Goal: Task Accomplishment & Management: Use online tool/utility

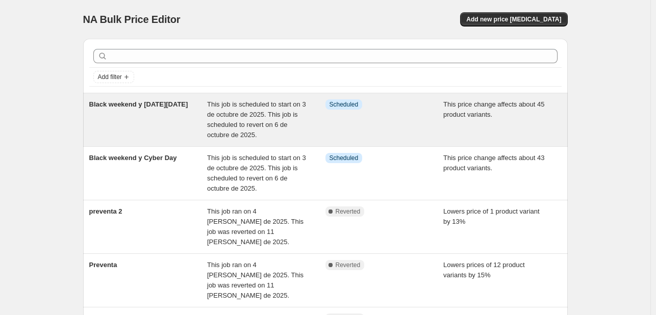
click at [251, 123] on span "This job is scheduled to start on 3 de octubre de 2025. This job is scheduled t…" at bounding box center [256, 120] width 99 height 38
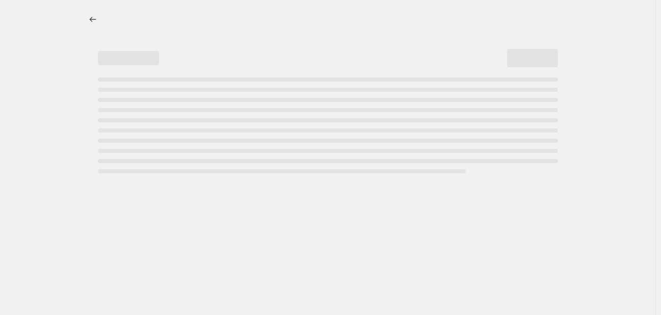
select select "margin"
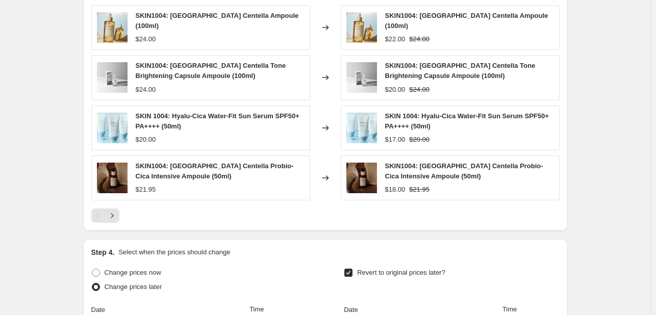
scroll to position [817, 0]
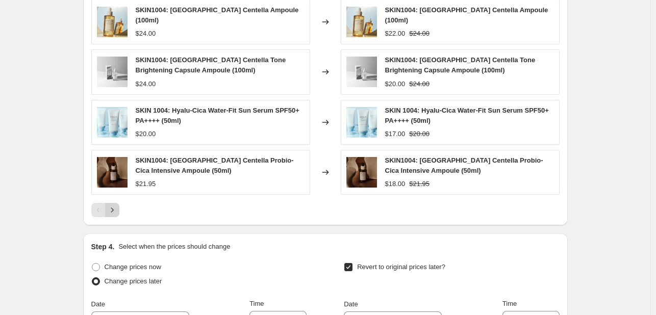
click at [116, 206] on icon "Next" at bounding box center [112, 210] width 10 height 10
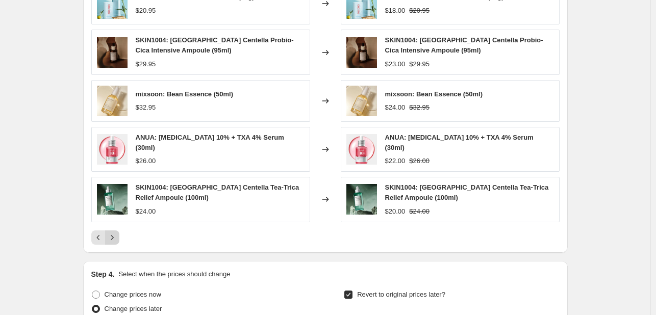
scroll to position [766, 0]
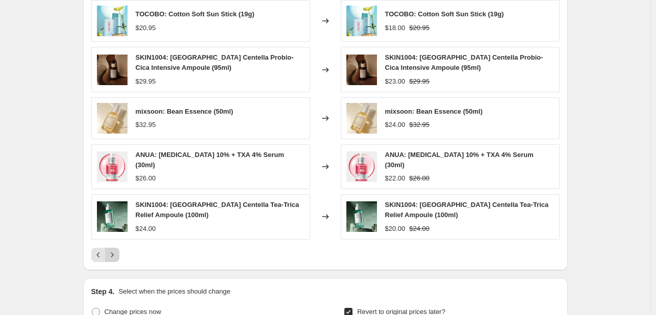
click at [117, 250] on icon "Next" at bounding box center [112, 255] width 10 height 10
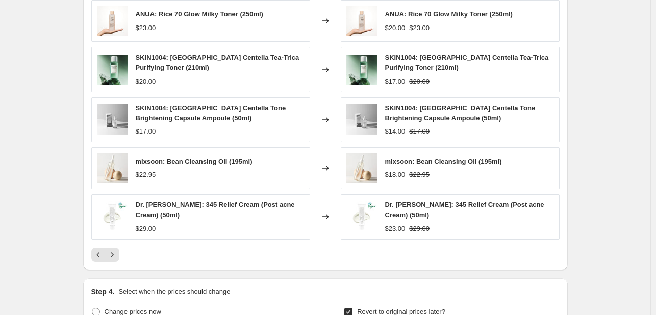
click at [91, 249] on div "PRICE CHANGE PREVIEW 45 product variants would be affected by this price change…" at bounding box center [325, 118] width 485 height 306
click at [102, 250] on icon "Previous" at bounding box center [98, 255] width 10 height 10
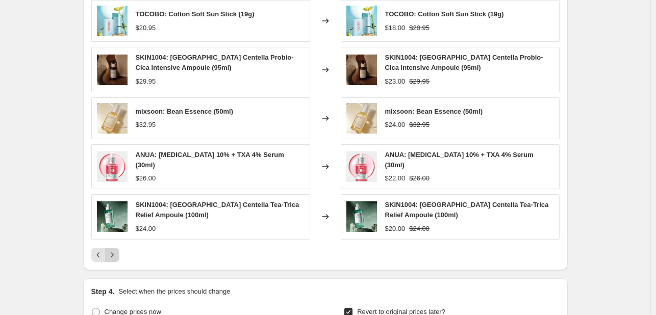
click at [117, 250] on icon "Next" at bounding box center [112, 255] width 10 height 10
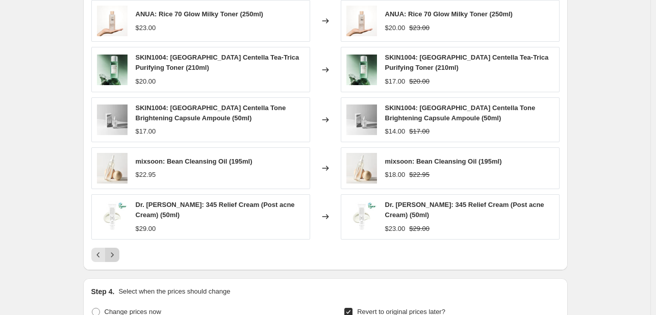
click at [117, 250] on icon "Next" at bounding box center [112, 255] width 10 height 10
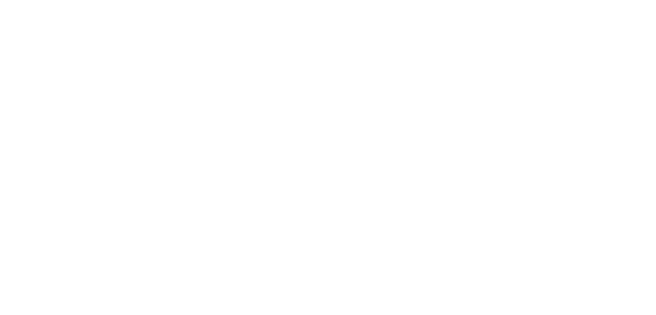
select select "margin"
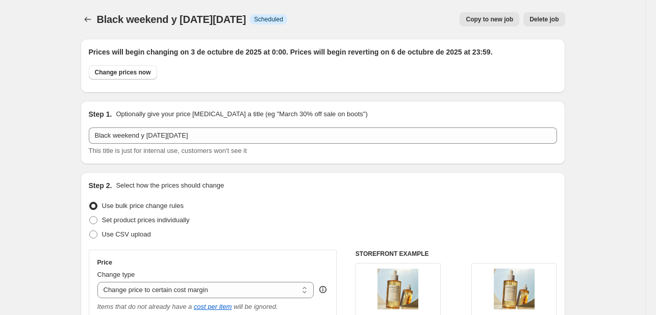
click at [100, 25] on span "Black weekend y [DATE][DATE]" at bounding box center [172, 19] width 150 height 11
click at [88, 16] on icon "Price change jobs" at bounding box center [88, 19] width 10 height 10
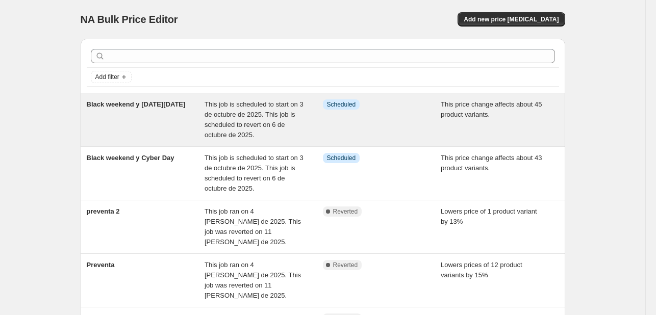
click at [211, 127] on span "This job is scheduled to start on 3 de octubre de 2025. This job is scheduled t…" at bounding box center [254, 120] width 99 height 38
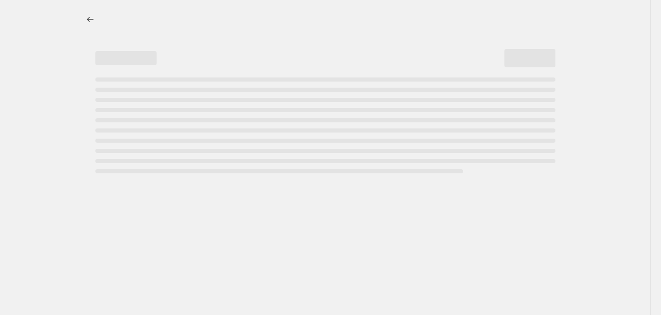
select select "margin"
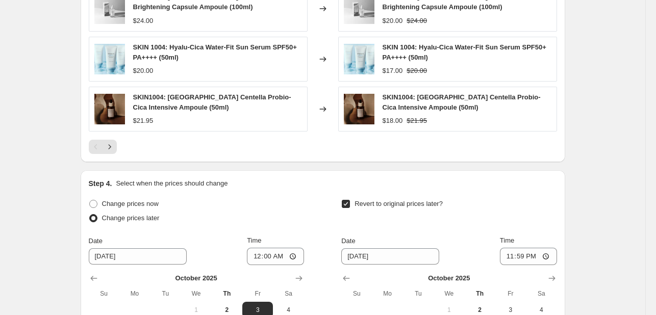
scroll to position [919, 0]
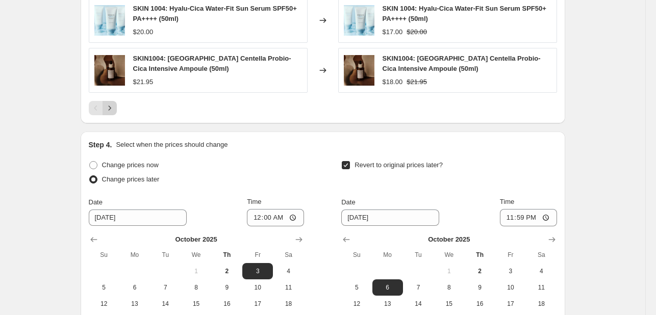
click at [113, 106] on button "Next" at bounding box center [110, 108] width 14 height 14
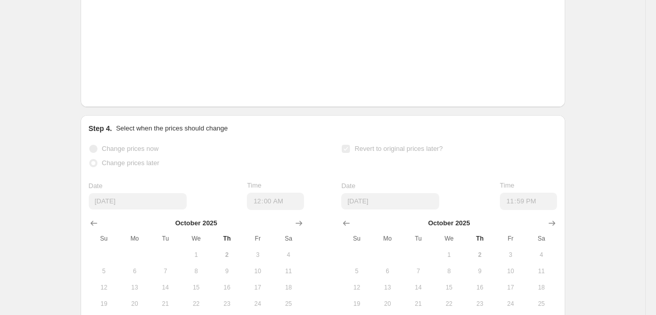
scroll to position [766, 0]
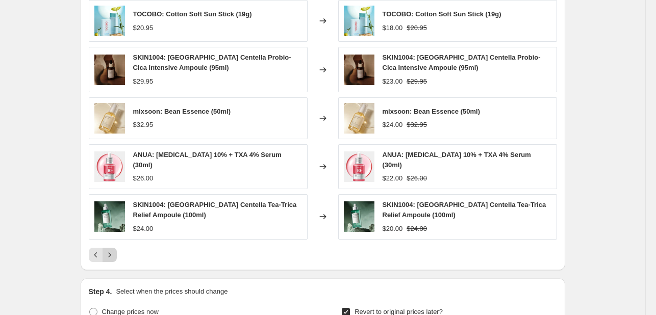
click at [115, 253] on icon "Next" at bounding box center [110, 255] width 10 height 10
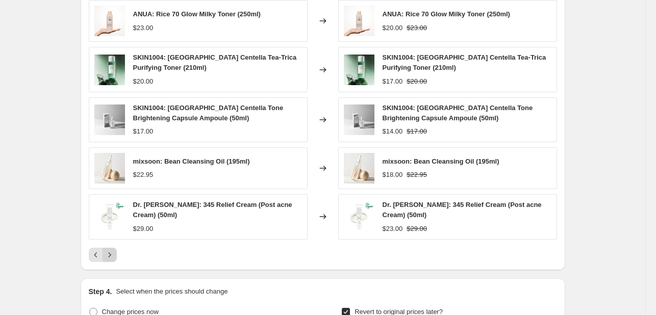
click at [111, 253] on icon "Next" at bounding box center [109, 255] width 3 height 5
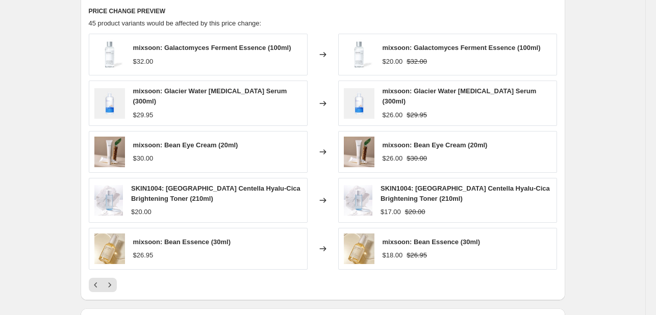
scroll to position [715, 0]
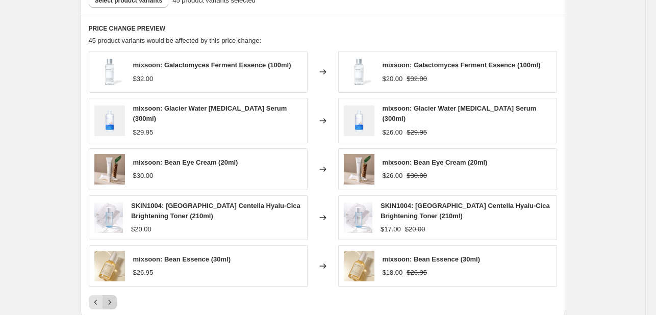
click at [115, 301] on icon "Next" at bounding box center [110, 303] width 10 height 10
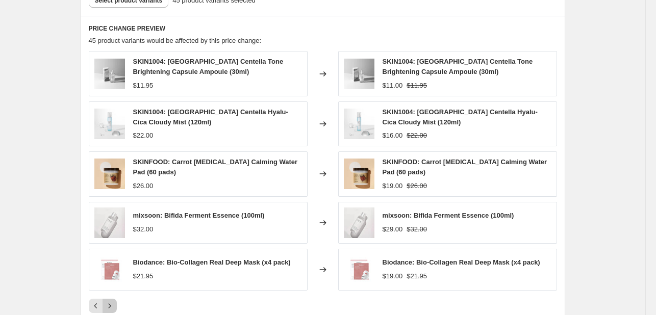
click at [115, 301] on icon "Next" at bounding box center [110, 306] width 10 height 10
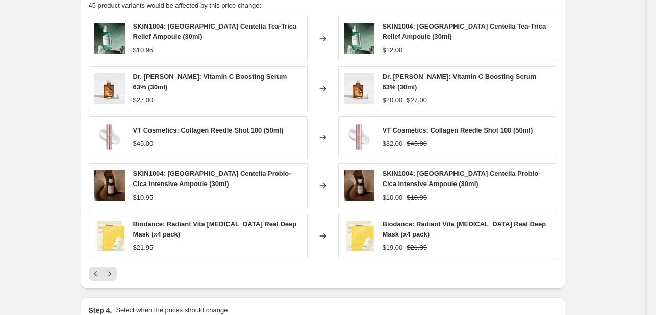
scroll to position [766, 0]
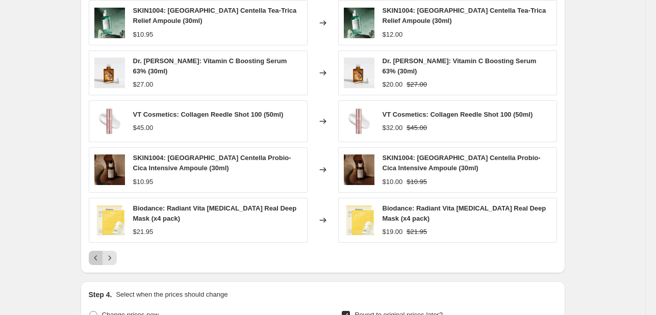
click at [101, 253] on icon "Previous" at bounding box center [96, 258] width 10 height 10
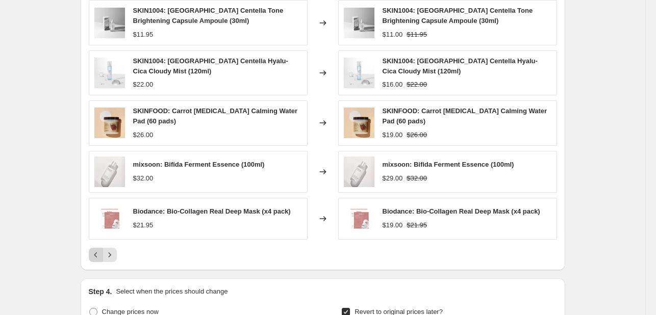
click at [94, 254] on icon "Previous" at bounding box center [96, 255] width 10 height 10
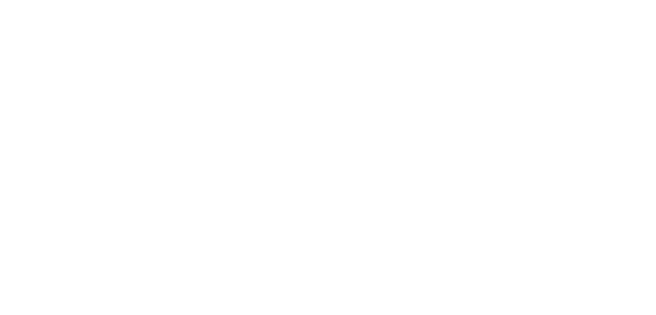
select select "margin"
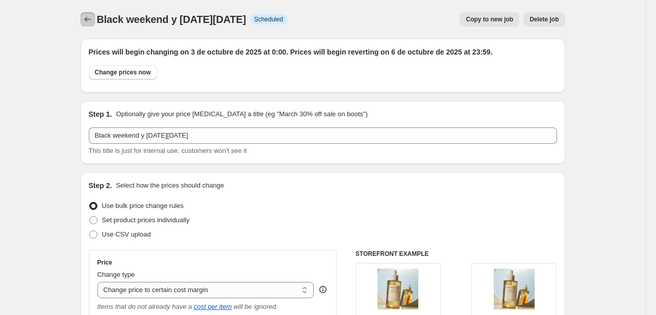
click at [91, 17] on icon "Price change jobs" at bounding box center [88, 19] width 10 height 10
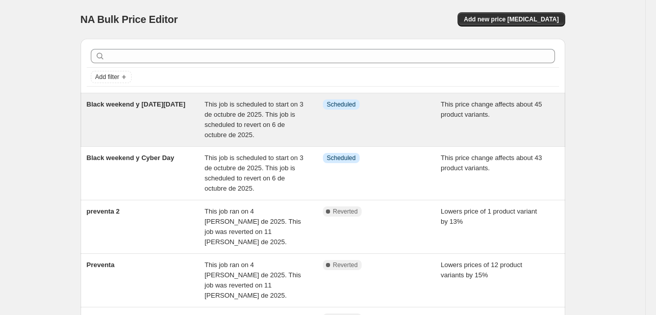
scroll to position [51, 0]
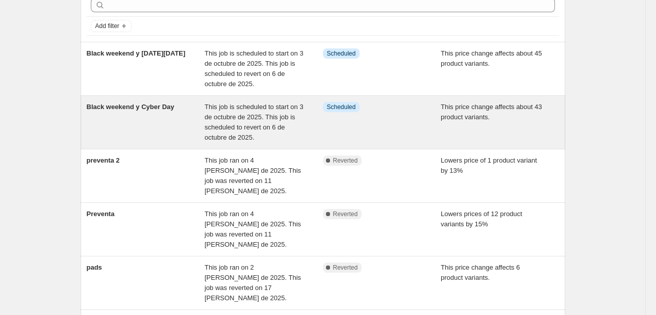
click at [237, 116] on span "This job is scheduled to start on 3 de octubre de 2025. This job is scheduled t…" at bounding box center [254, 122] width 99 height 38
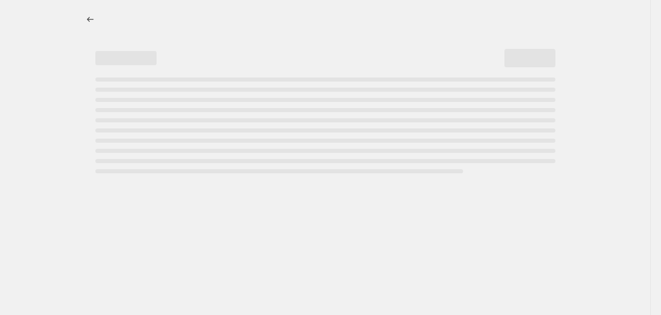
select select "margin"
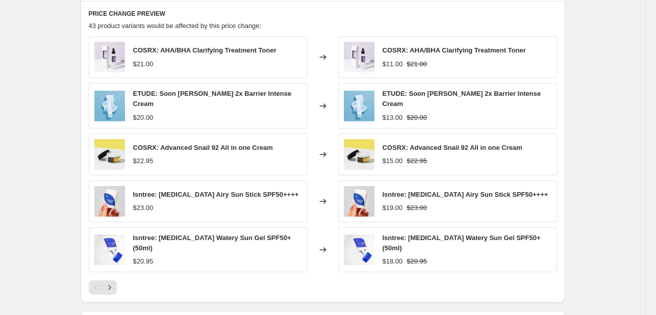
scroll to position [715, 0]
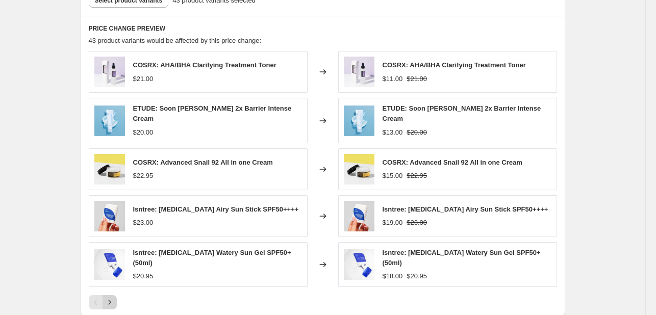
click at [114, 299] on icon "Next" at bounding box center [110, 303] width 10 height 10
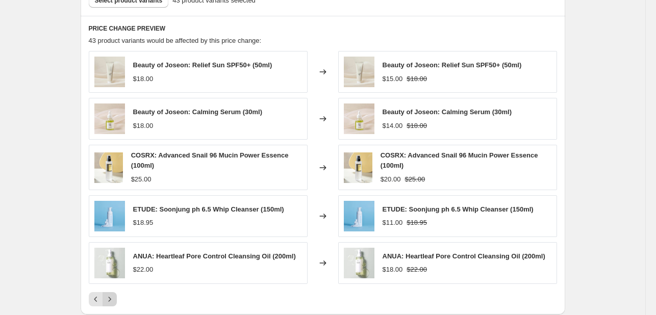
click at [114, 299] on icon "Next" at bounding box center [110, 299] width 10 height 10
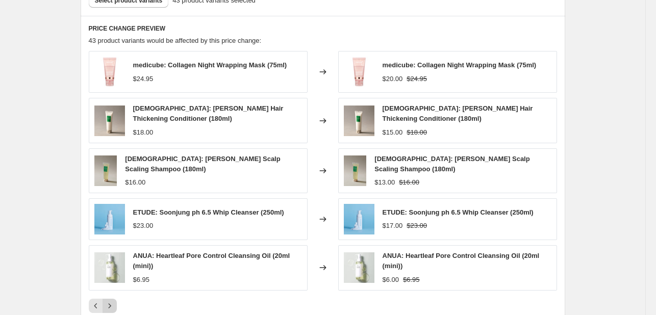
click at [114, 301] on icon "Next" at bounding box center [110, 306] width 10 height 10
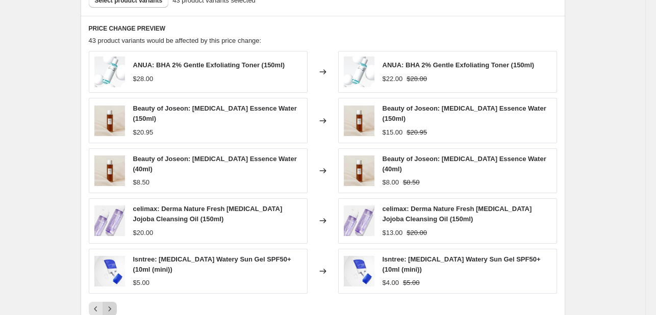
click at [114, 304] on icon "Next" at bounding box center [110, 309] width 10 height 10
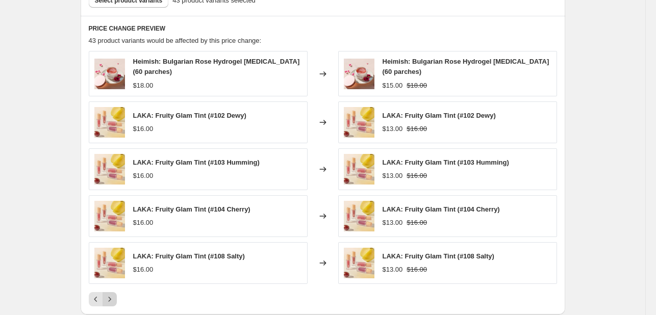
click at [114, 299] on icon "Next" at bounding box center [110, 299] width 10 height 10
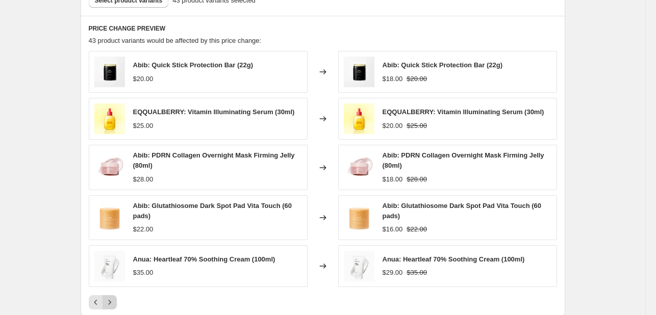
click at [114, 299] on icon "Next" at bounding box center [110, 303] width 10 height 10
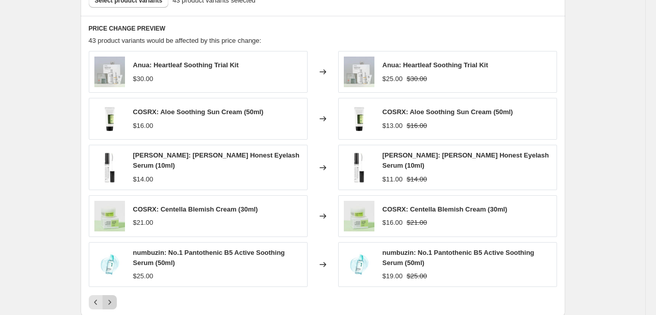
click at [114, 299] on icon "Next" at bounding box center [110, 303] width 10 height 10
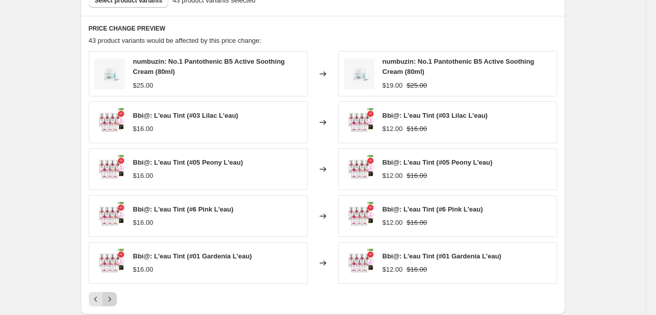
click at [114, 299] on icon "Next" at bounding box center [110, 299] width 10 height 10
